Goal: Task Accomplishment & Management: Manage account settings

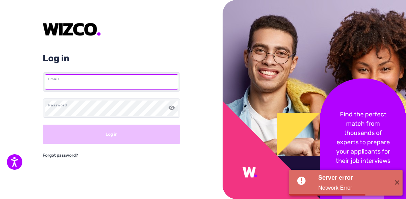
click at [83, 88] on input "text" at bounding box center [112, 81] width 134 height 15
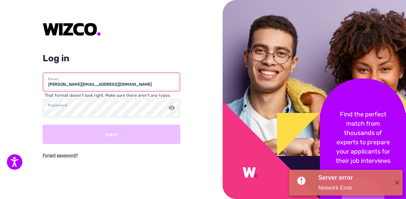
type input "chrystal@ust.hk"
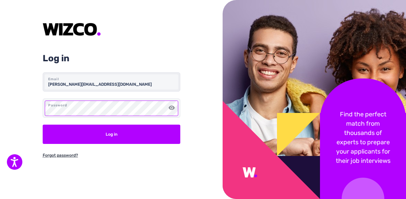
click at [43, 125] on button "Log in" at bounding box center [112, 134] width 138 height 19
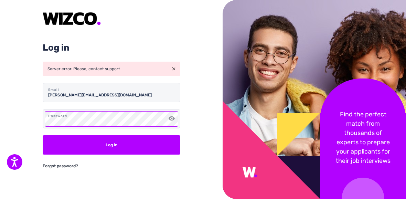
click at [0, 129] on html "Accessibility Screen-Reader Guide, Feedback, and Issue Reporting | New window L…" at bounding box center [203, 99] width 406 height 199
click at [43, 135] on button "Log in" at bounding box center [112, 144] width 138 height 19
click at [0, 123] on html "Accessibility Screen-Reader Guide, Feedback, and Issue Reporting | New window L…" at bounding box center [203, 99] width 406 height 199
click at [43, 135] on button "Log in" at bounding box center [112, 144] width 138 height 19
click at [7, 129] on div "Log in Server error. Please, contact support chrystal@ust.hk Email Password Log…" at bounding box center [111, 99] width 223 height 199
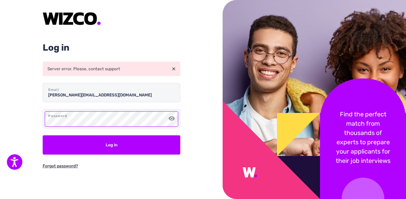
click at [43, 135] on button "Log in" at bounding box center [112, 144] width 138 height 19
click at [0, 132] on html "Accessibility Screen-Reader Guide, Feedback, and Issue Reporting | New window L…" at bounding box center [203, 99] width 406 height 199
click at [43, 135] on button "Log in" at bounding box center [112, 144] width 138 height 19
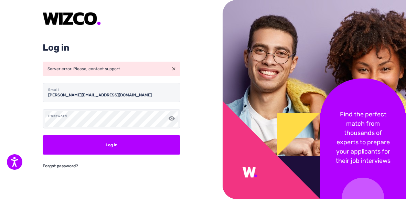
click at [72, 165] on link "Forgot password?" at bounding box center [60, 166] width 35 height 8
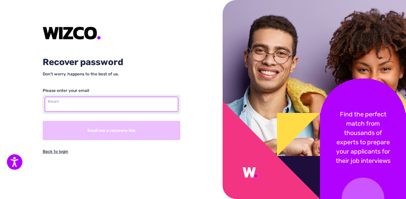
click at [100, 106] on input "text" at bounding box center [112, 104] width 134 height 15
type input "chrystal@ust.hk"
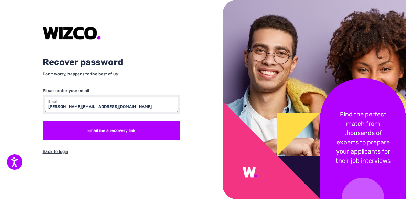
click at [43, 121] on button "Email me a recovery link" at bounding box center [112, 130] width 138 height 19
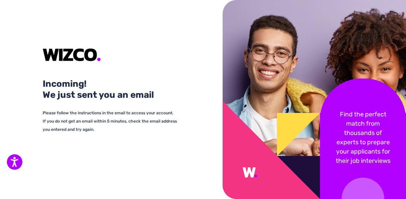
click input "text"
type input "chrystal@ust.hk"
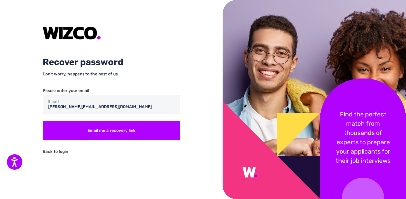
click at [55, 154] on link "Back to login" at bounding box center [55, 152] width 25 height 8
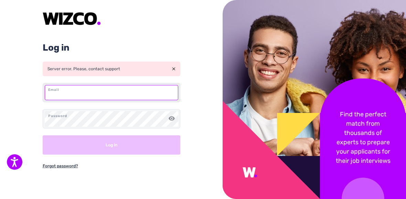
click at [97, 92] on input "text" at bounding box center [112, 92] width 134 height 15
type input "chrystal@ust.hk"
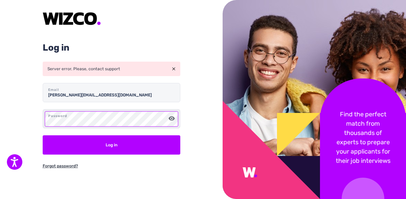
click at [174, 119] on div "Password" at bounding box center [112, 118] width 138 height 19
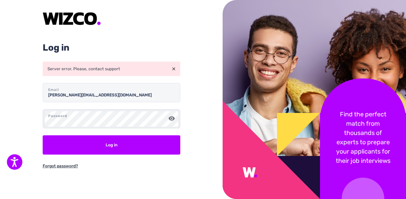
click at [171, 117] on img at bounding box center [172, 118] width 6 height 6
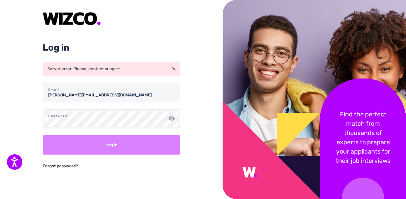
click at [151, 142] on button "Log in" at bounding box center [112, 144] width 138 height 19
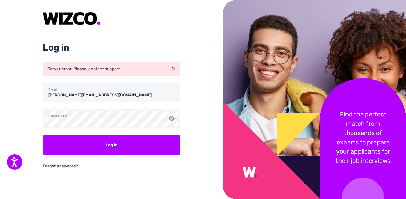
drag, startPoint x: 175, startPoint y: 73, endPoint x: 175, endPoint y: 69, distance: 3.5
click at [175, 72] on div "Server error. Please, contact support" at bounding box center [112, 69] width 138 height 14
click at [175, 69] on img at bounding box center [173, 68] width 3 height 3
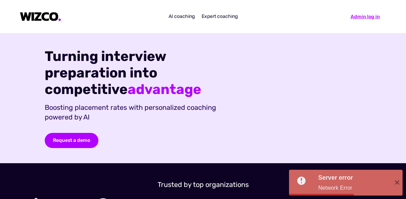
click at [360, 18] on div "Admin log in" at bounding box center [365, 16] width 29 height 7
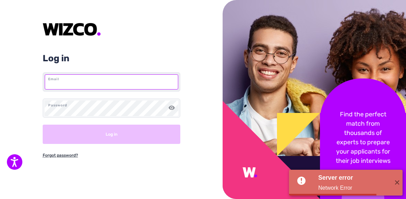
click at [107, 80] on input "text" at bounding box center [112, 81] width 134 height 15
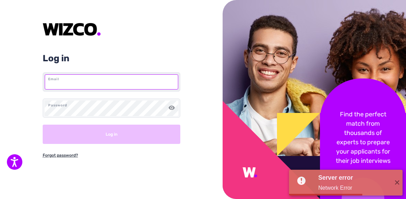
type input "chrystal@ust.hk"
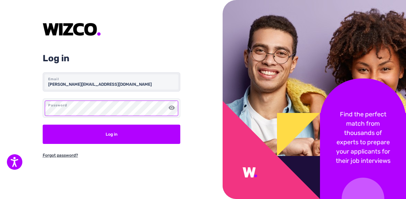
click at [43, 125] on button "Log in" at bounding box center [112, 134] width 138 height 19
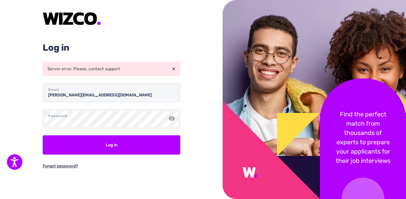
click at [138, 19] on header "Log in" at bounding box center [112, 32] width 138 height 41
drag, startPoint x: 65, startPoint y: 42, endPoint x: 107, endPoint y: 4, distance: 56.1
click at [65, 42] on header "Log in" at bounding box center [112, 32] width 138 height 41
